Goal: Task Accomplishment & Management: Complete application form

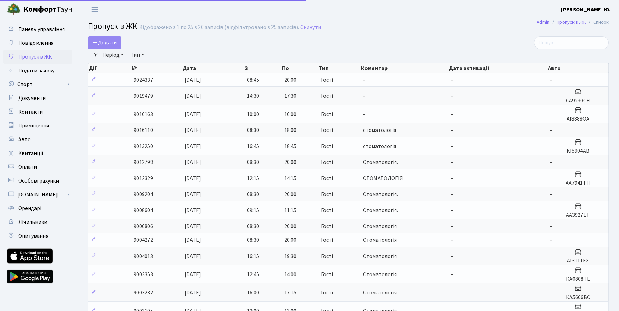
select select "25"
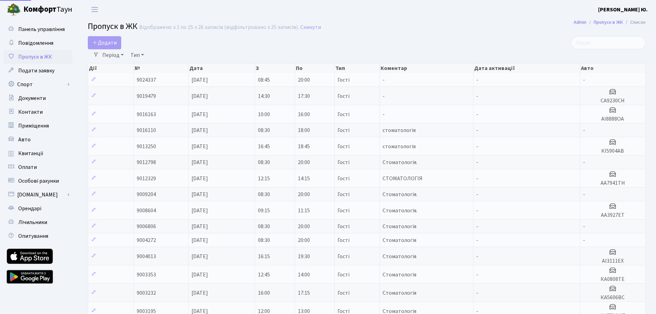
select select "25"
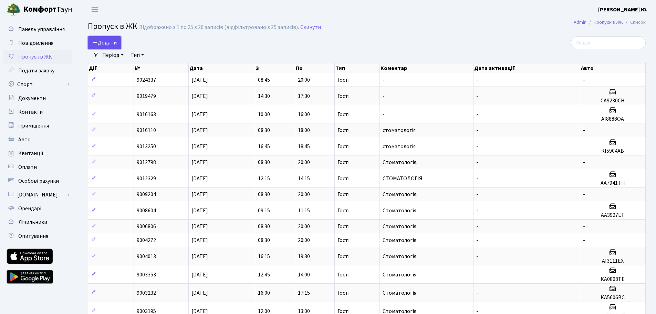
click at [102, 45] on span "Додати" at bounding box center [104, 43] width 24 height 8
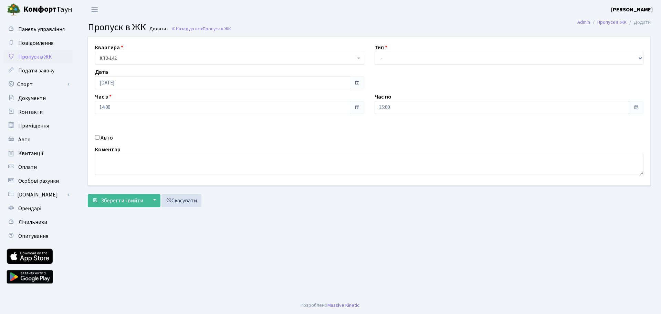
click at [106, 137] on label "Авто" at bounding box center [107, 138] width 12 height 8
click at [100, 137] on input "Авто" at bounding box center [97, 137] width 4 height 4
checkbox input "true"
type input "КА0515ВТ"
click at [389, 58] on select "- Доставка Таксі Гості Сервіс" at bounding box center [509, 58] width 269 height 13
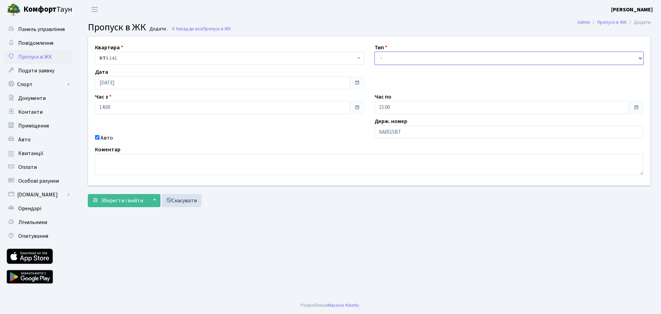
select select "3"
click at [375, 52] on select "- Доставка Таксі Гості Сервіс" at bounding box center [509, 58] width 269 height 13
click at [393, 107] on input "15:00" at bounding box center [502, 107] width 255 height 13
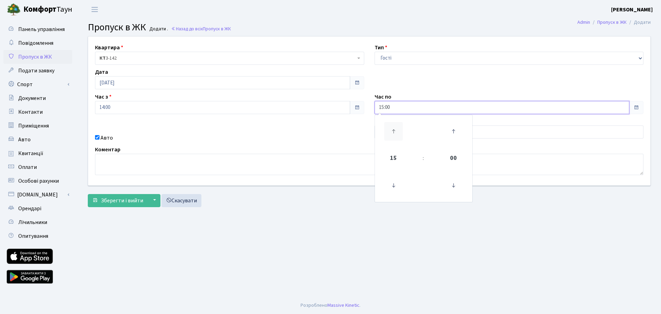
click at [397, 132] on icon at bounding box center [393, 131] width 19 height 19
type input "18:00"
click at [280, 128] on div "Квартира <b>КТ</b>&nbsp;&nbsp;&nbsp;&nbsp;3-142 КТ 3-142 Тип - Доставка Таксі Г…" at bounding box center [369, 111] width 573 height 149
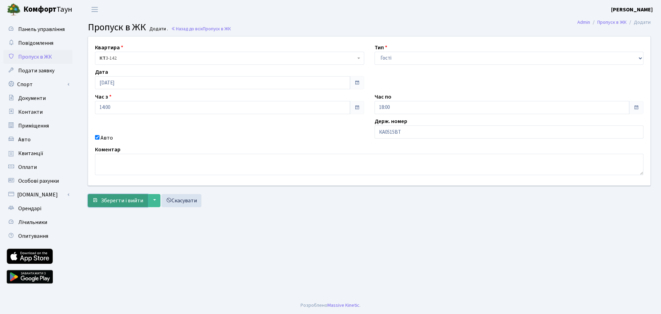
click at [132, 199] on span "Зберегти і вийти" at bounding box center [122, 201] width 42 height 8
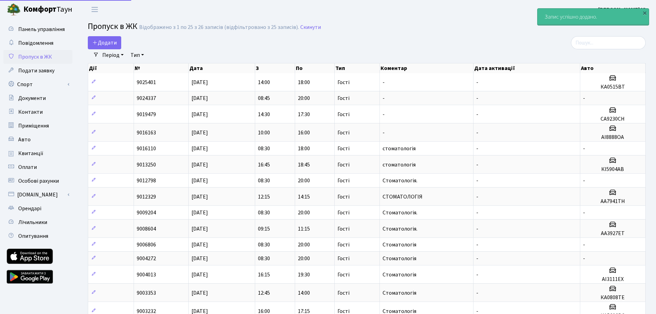
select select "25"
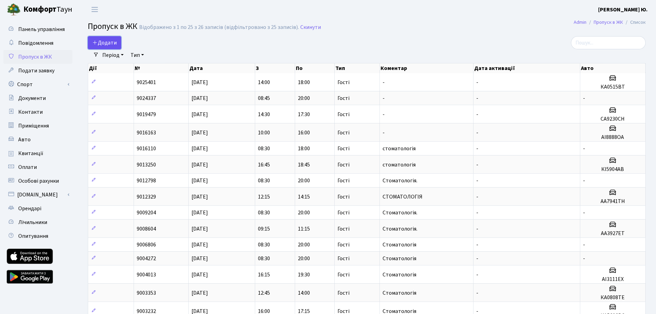
click at [113, 42] on span "Додати" at bounding box center [104, 43] width 24 height 8
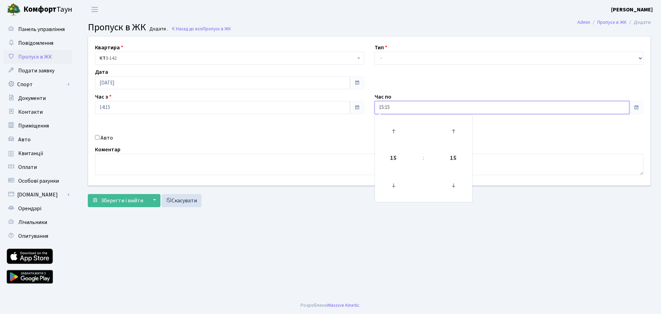
drag, startPoint x: 383, startPoint y: 107, endPoint x: 372, endPoint y: 107, distance: 10.3
click at [372, 107] on div "Час по 15:15 15 : 15 00 01 02 03 04 05 06 07 08 09 10 11 12 13 14 15 16 17 18 1…" at bounding box center [510, 103] width 280 height 21
type input "20:00"
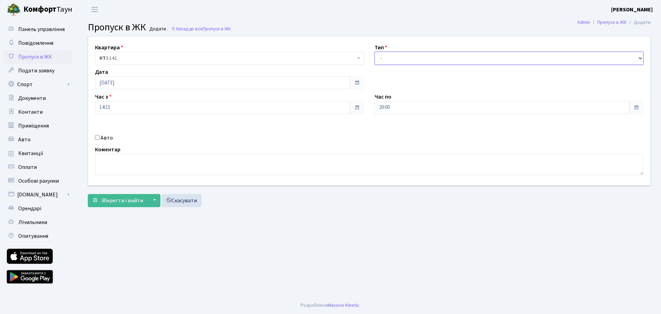
click at [380, 61] on select "- Доставка Таксі Гості Сервіс" at bounding box center [509, 58] width 269 height 13
select select "3"
click at [375, 52] on select "- Доставка Таксі Гості Сервіс" at bounding box center [509, 58] width 269 height 13
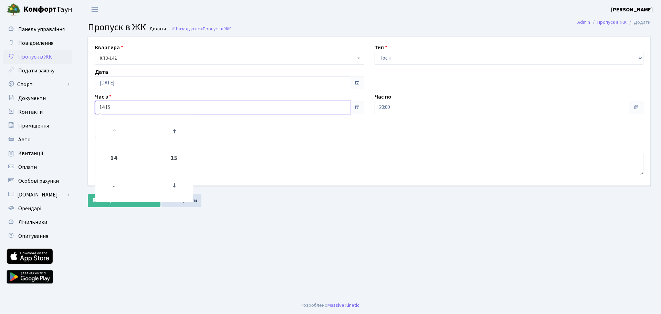
drag, startPoint x: 126, startPoint y: 106, endPoint x: 87, endPoint y: 110, distance: 38.7
click at [87, 110] on div "Квартира <b>КТ</b>&nbsp;&nbsp;&nbsp;&nbsp;3-142 КТ 3-142 Тип - Доставка Таксі Г…" at bounding box center [369, 111] width 573 height 149
type input "08:30"
click at [121, 84] on input "[DATE]" at bounding box center [222, 82] width 255 height 13
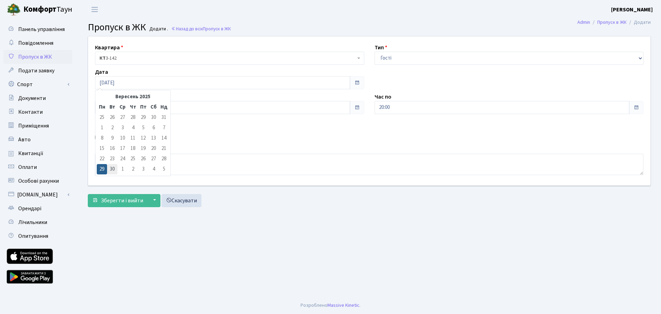
click at [111, 166] on td "30" at bounding box center [112, 169] width 10 height 10
type input "30.09.2025"
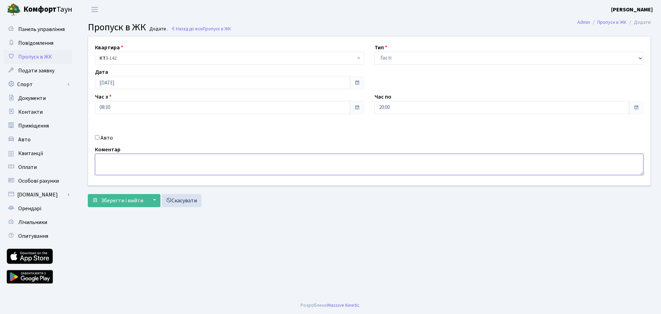
drag, startPoint x: 130, startPoint y: 165, endPoint x: 133, endPoint y: 162, distance: 4.1
click at [130, 165] on textarea at bounding box center [369, 164] width 549 height 21
type textarea "стоматологія"
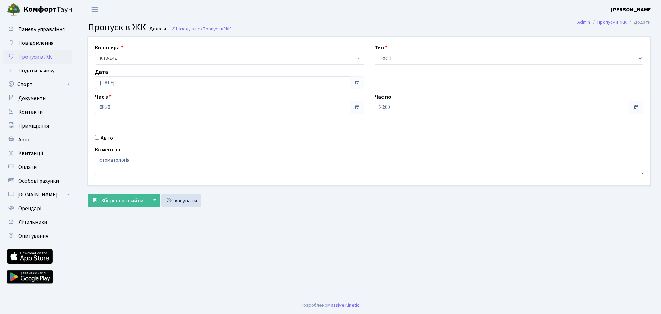
click at [120, 191] on form "Квартира <b>КТ</b>&nbsp;&nbsp;&nbsp;&nbsp;3-142 КТ 3-142 Тип - Доставка Таксі Г…" at bounding box center [369, 121] width 563 height 171
click at [120, 196] on button "Зберегти і вийти" at bounding box center [118, 200] width 60 height 13
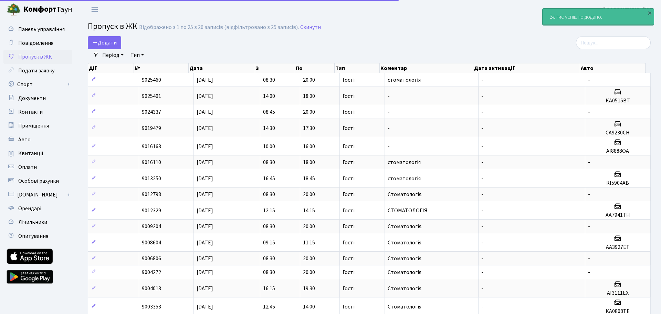
select select "25"
